Goal: Information Seeking & Learning: Check status

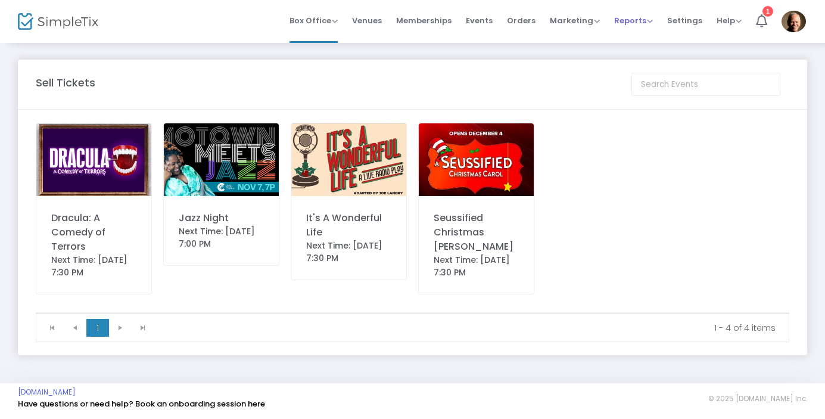
click at [642, 23] on span "Reports" at bounding box center [633, 20] width 39 height 11
click at [639, 61] on li "Sales Reports" at bounding box center [652, 63] width 77 height 23
